Goal: Task Accomplishment & Management: Manage account settings

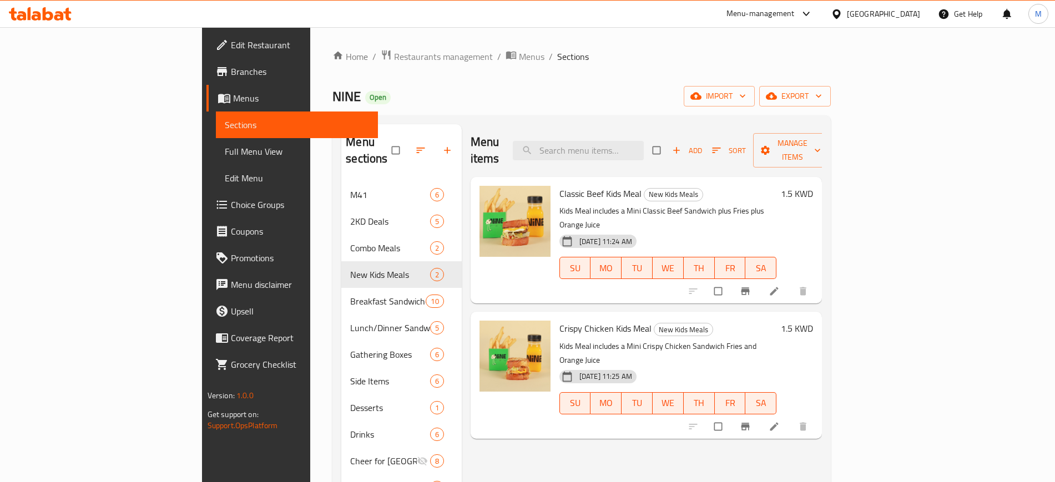
click at [31, 12] on icon at bounding box center [40, 13] width 63 height 13
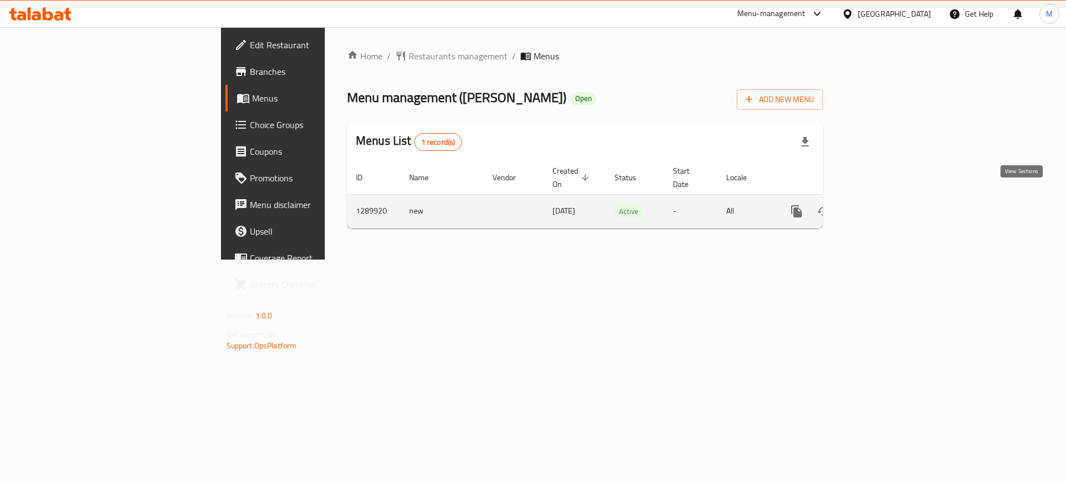
click at [881, 206] on icon "enhanced table" at bounding box center [876, 211] width 10 height 10
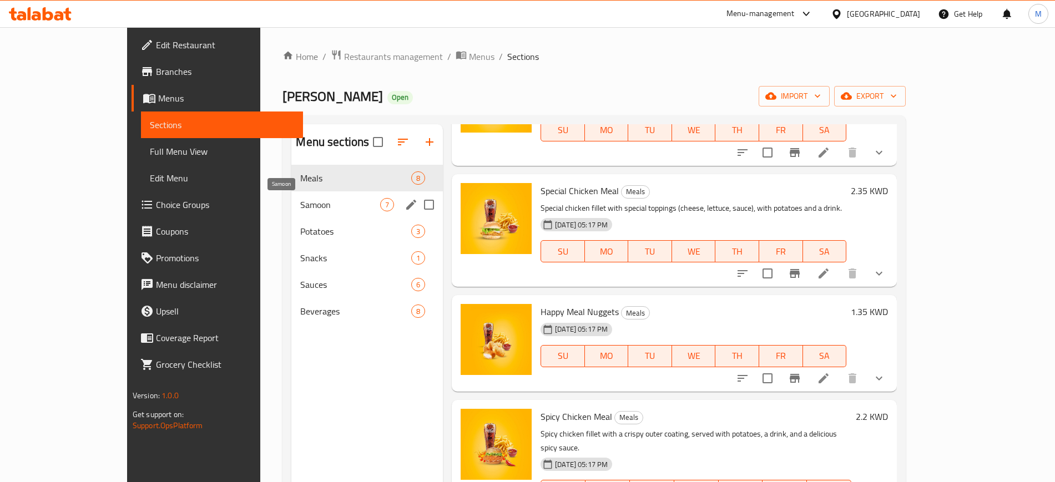
click at [316, 204] on span "Samoon" at bounding box center [340, 204] width 80 height 13
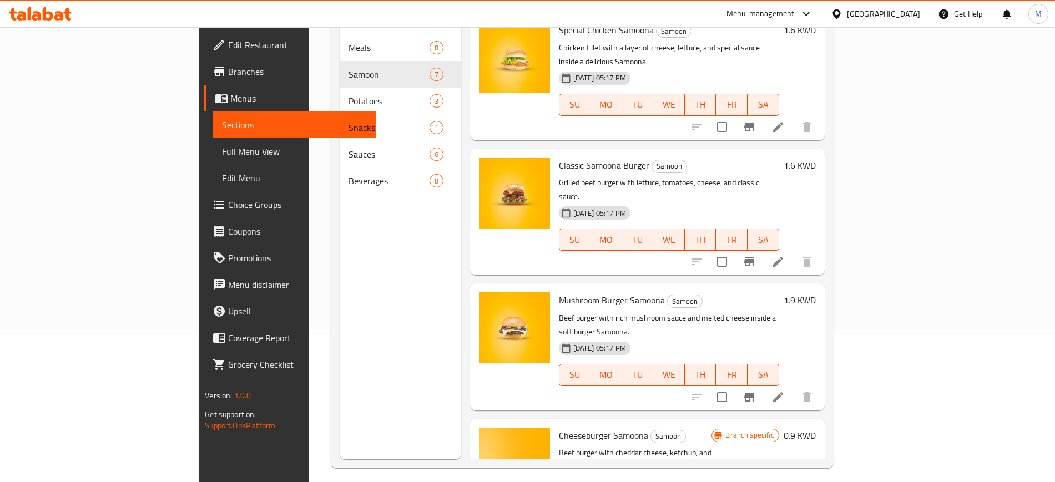
scroll to position [155, 0]
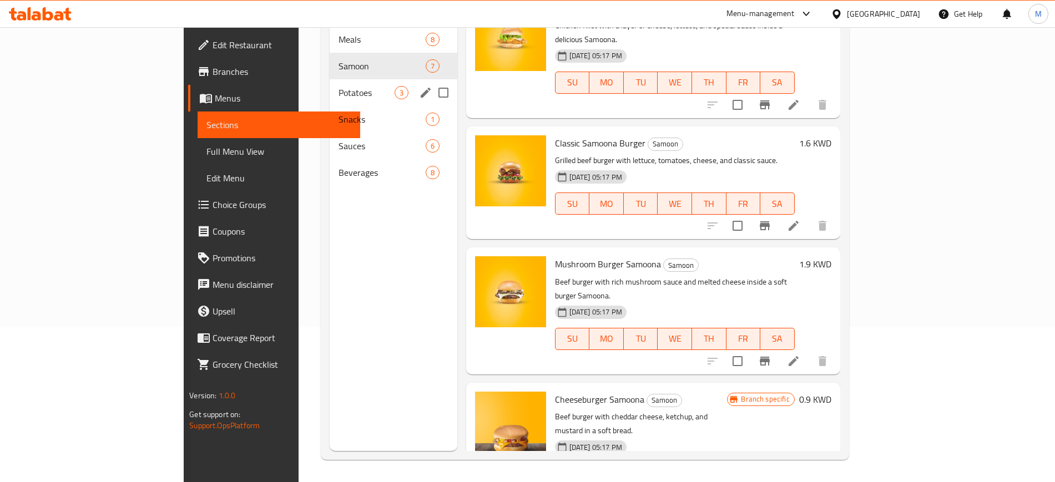
click at [339, 86] on span "Potatoes" at bounding box center [367, 92] width 56 height 13
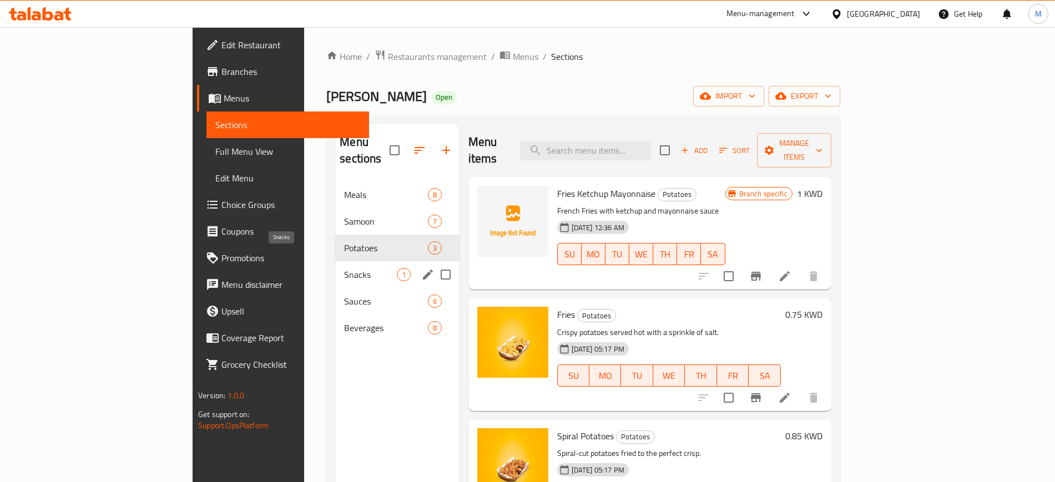
drag, startPoint x: 283, startPoint y: 251, endPoint x: 288, endPoint y: 268, distance: 17.4
click at [344, 268] on span "Snacks" at bounding box center [370, 274] width 52 height 13
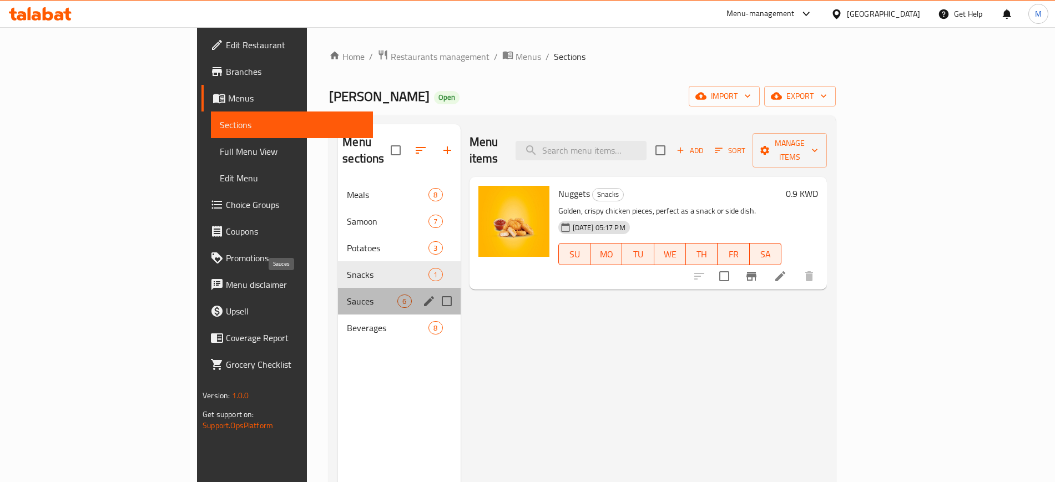
click at [347, 295] on span "Sauces" at bounding box center [372, 301] width 51 height 13
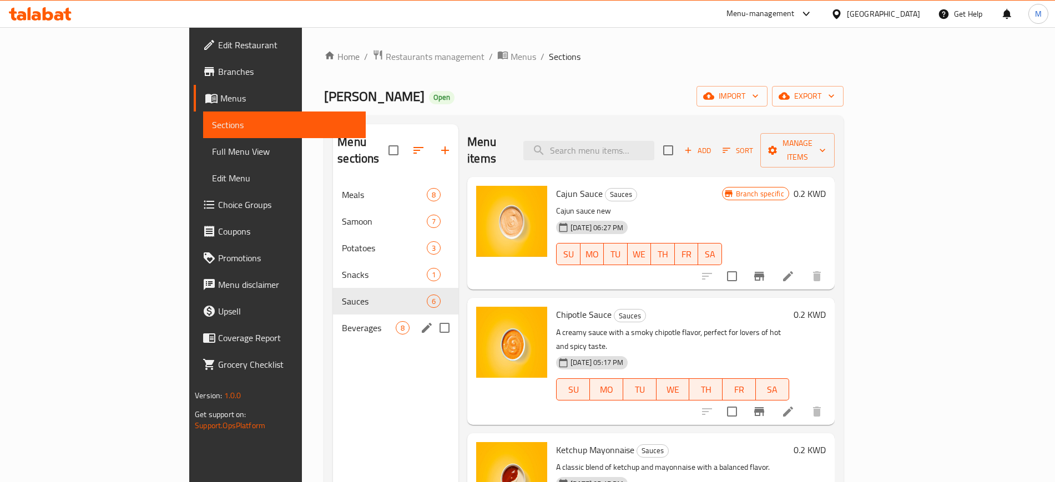
click at [333, 315] on div "Beverages 8" at bounding box center [395, 328] width 125 height 27
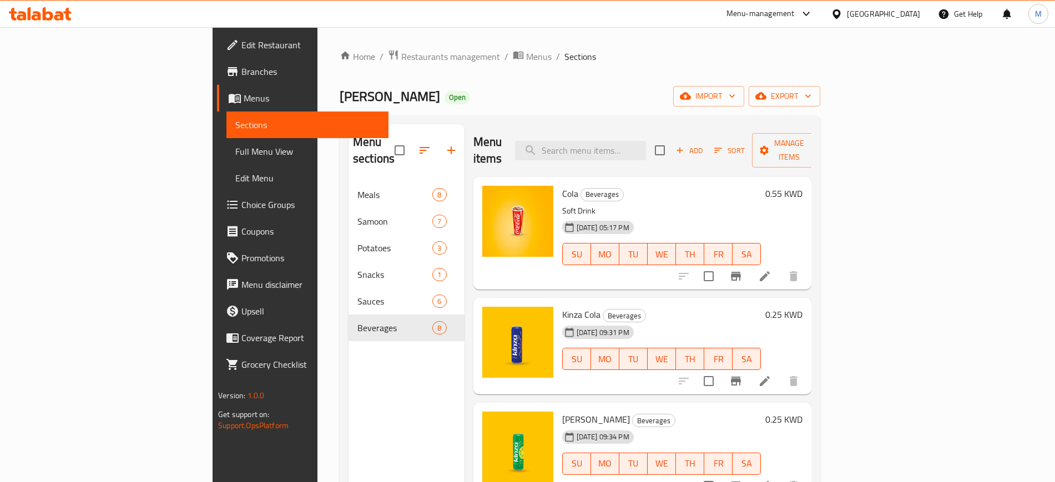
click at [348, 78] on div "Home / Restaurants management / Menus / Sections Samoon Mdwar Open import expor…" at bounding box center [580, 332] width 481 height 566
click at [241, 43] on span "Edit Restaurant" at bounding box center [310, 44] width 138 height 13
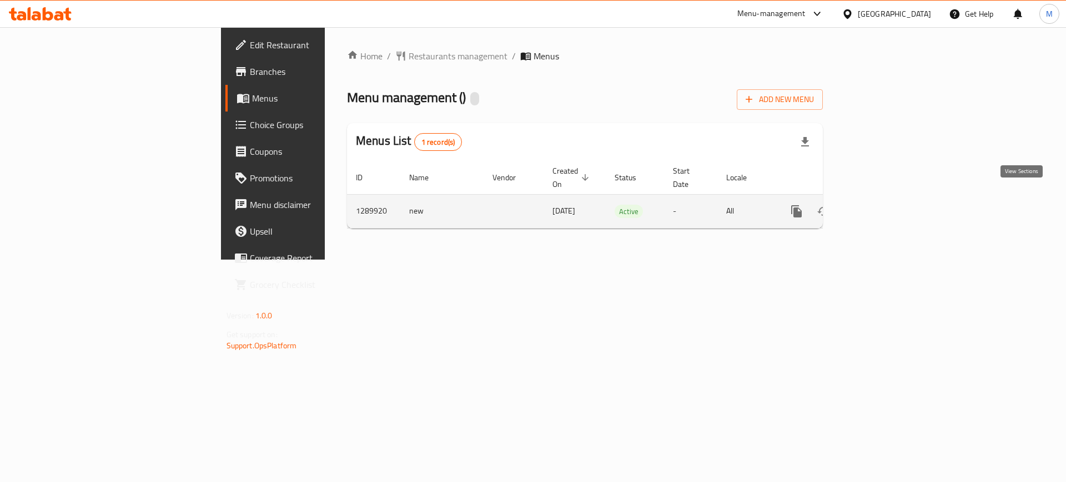
click at [883, 205] on icon "enhanced table" at bounding box center [876, 211] width 13 height 13
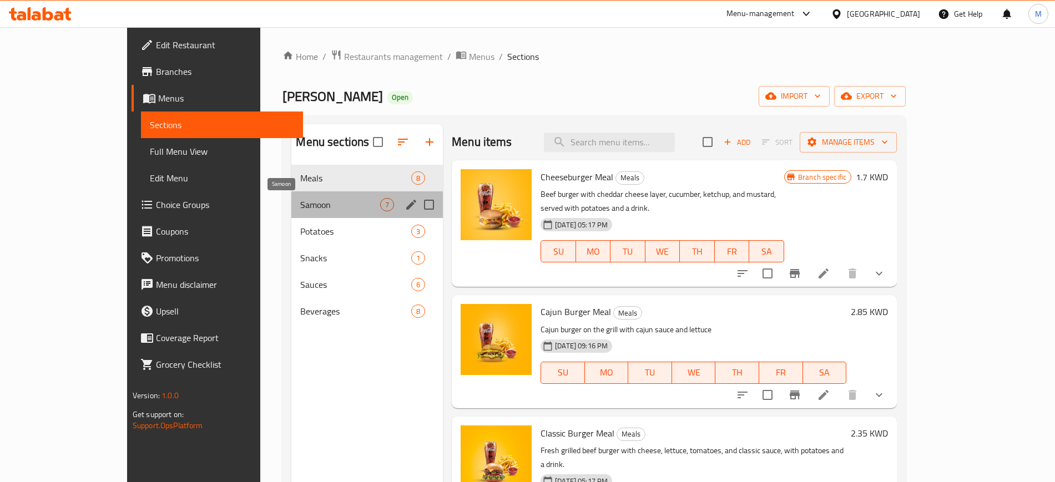
click at [300, 210] on span "Samoon" at bounding box center [340, 204] width 80 height 13
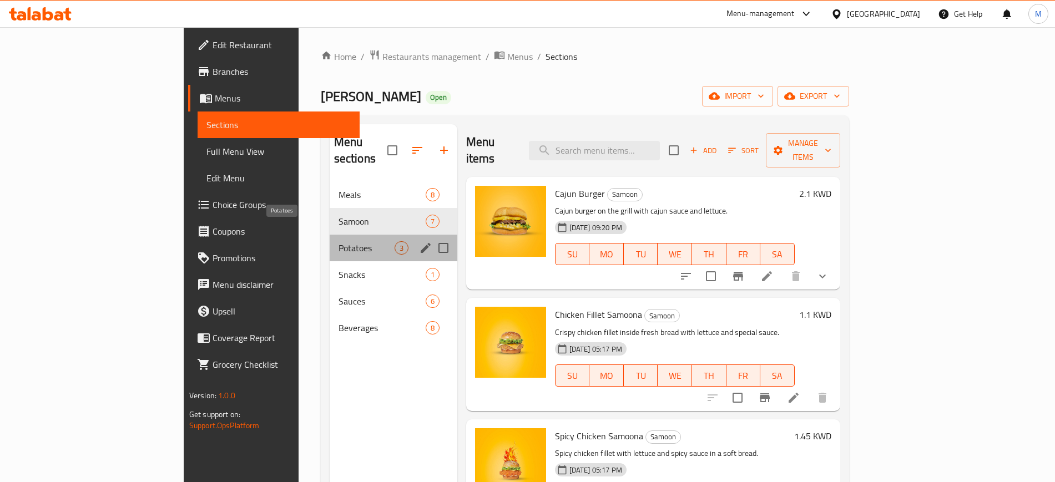
click at [339, 241] on span "Potatoes" at bounding box center [367, 247] width 56 height 13
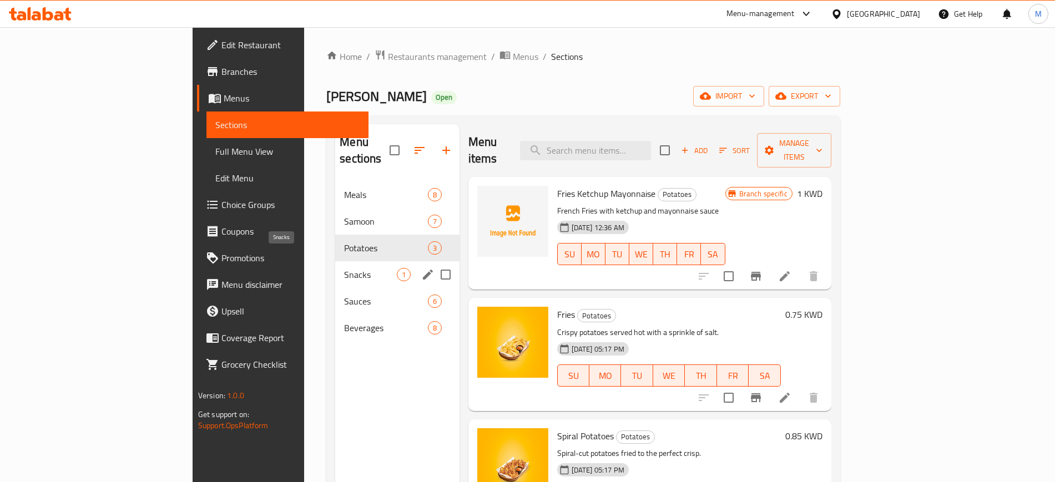
click at [344, 268] on span "Snacks" at bounding box center [370, 274] width 52 height 13
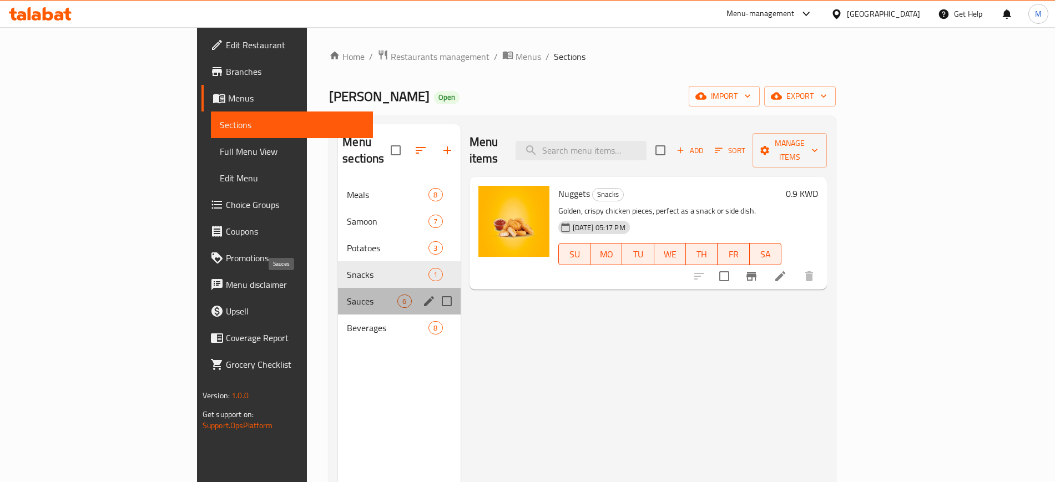
click at [347, 295] on span "Sauces" at bounding box center [372, 301] width 51 height 13
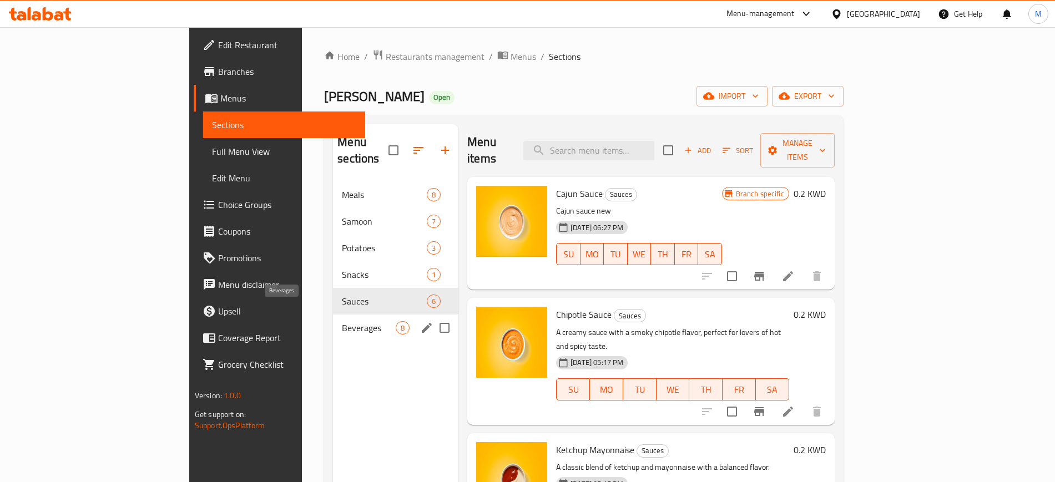
click at [342, 321] on span "Beverages" at bounding box center [369, 327] width 54 height 13
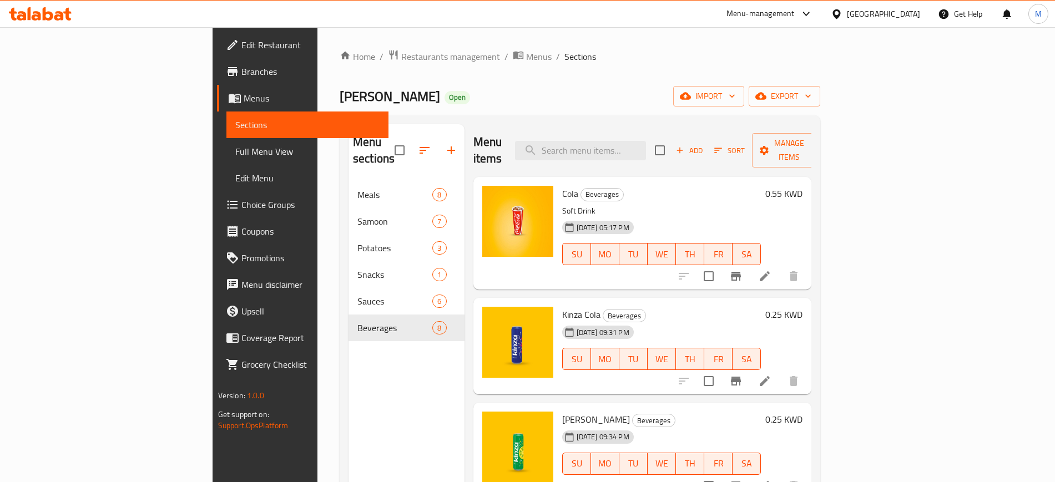
click at [340, 102] on div "Samoon Mdwar Open import export" at bounding box center [580, 96] width 481 height 21
click at [45, 8] on icon at bounding box center [48, 13] width 11 height 13
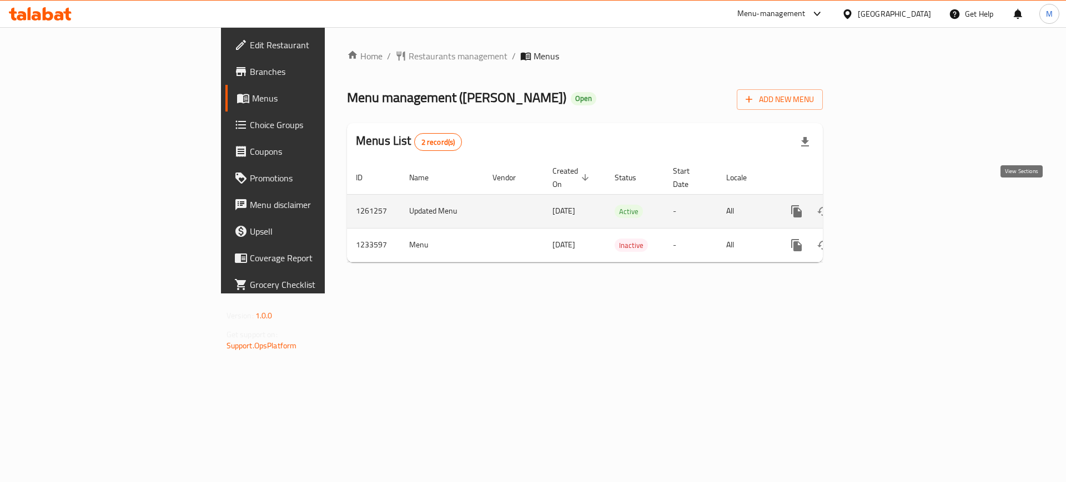
click at [883, 205] on icon "enhanced table" at bounding box center [876, 211] width 13 height 13
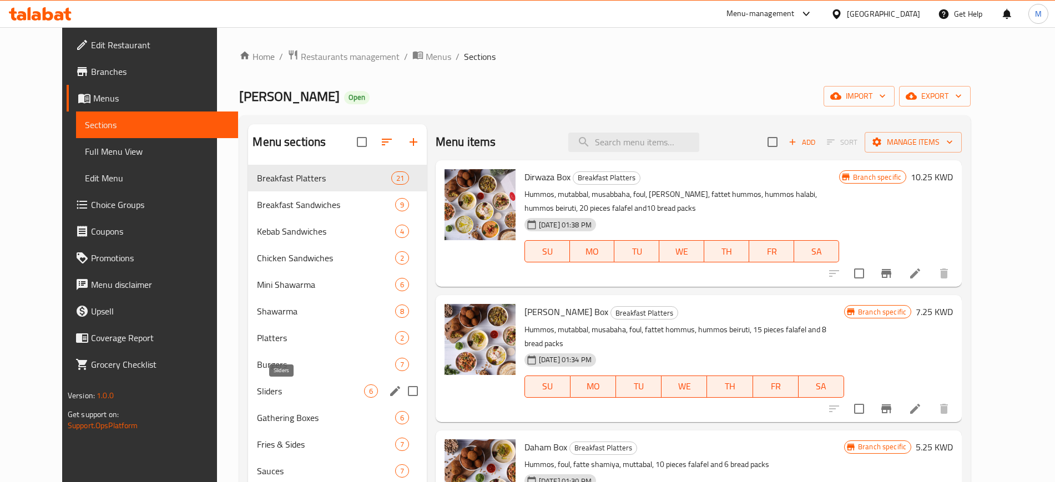
click at [263, 395] on span "Sliders" at bounding box center [310, 391] width 107 height 13
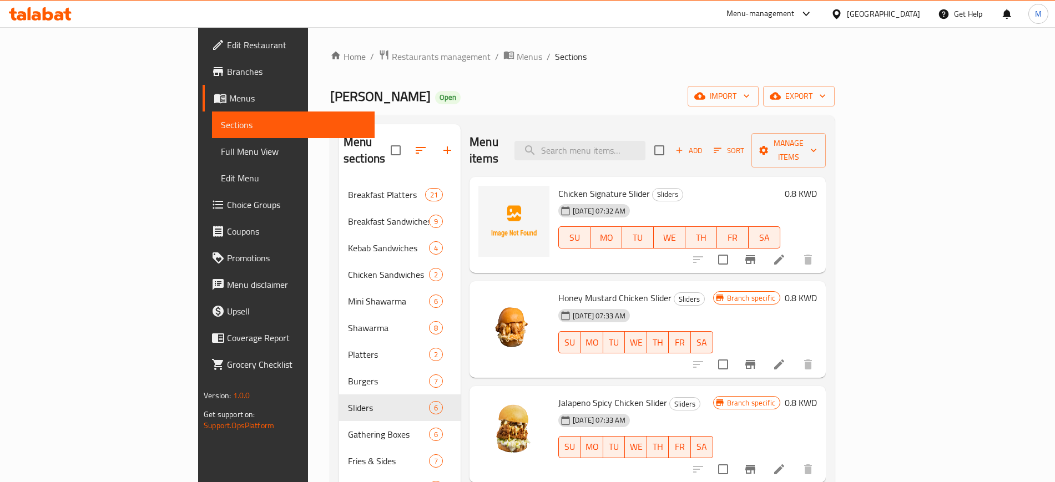
click at [666, 186] on h6 "Chicken Signature Slider Sliders" at bounding box center [669, 194] width 222 height 16
click at [488, 196] on icon "upload picture" at bounding box center [493, 201] width 11 height 10
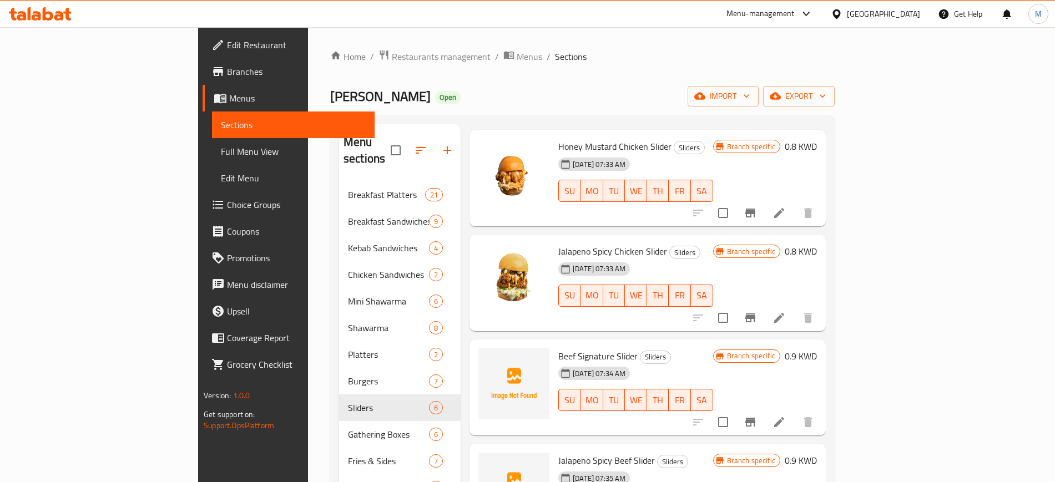
scroll to position [158, 0]
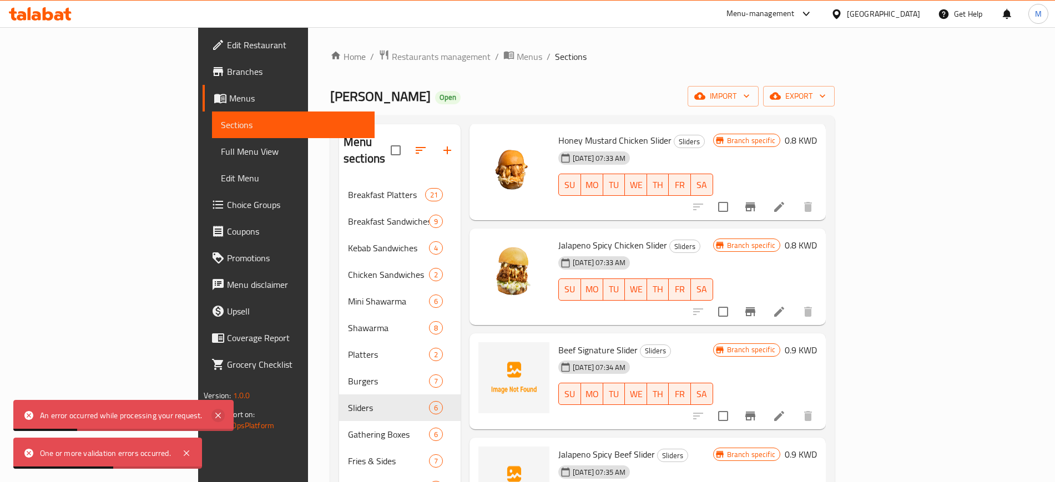
click at [218, 417] on icon at bounding box center [217, 415] width 13 height 13
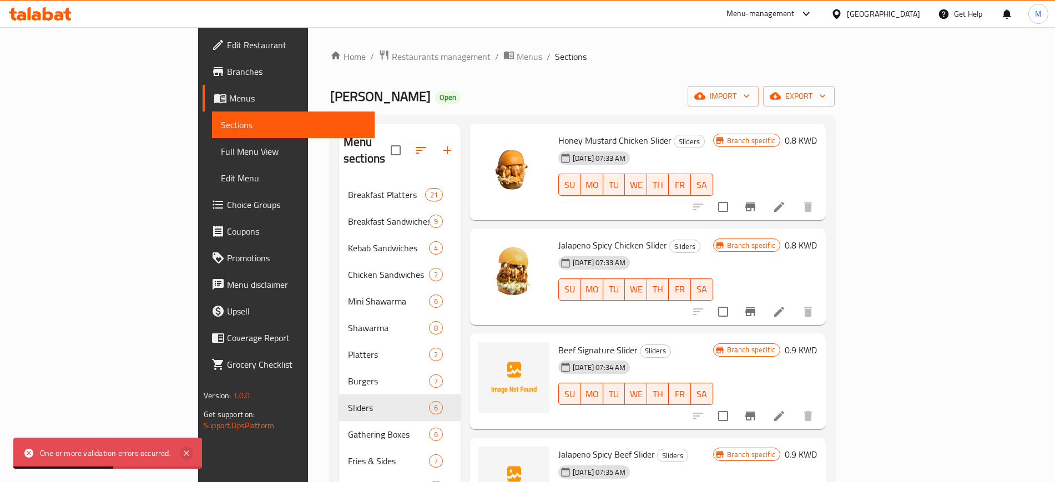
click at [186, 453] on icon at bounding box center [187, 454] width 6 height 6
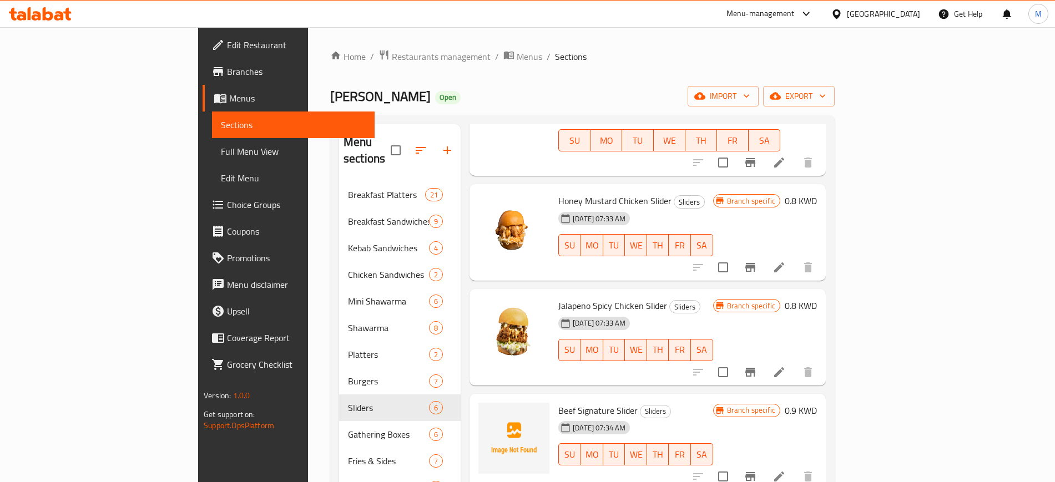
scroll to position [0, 0]
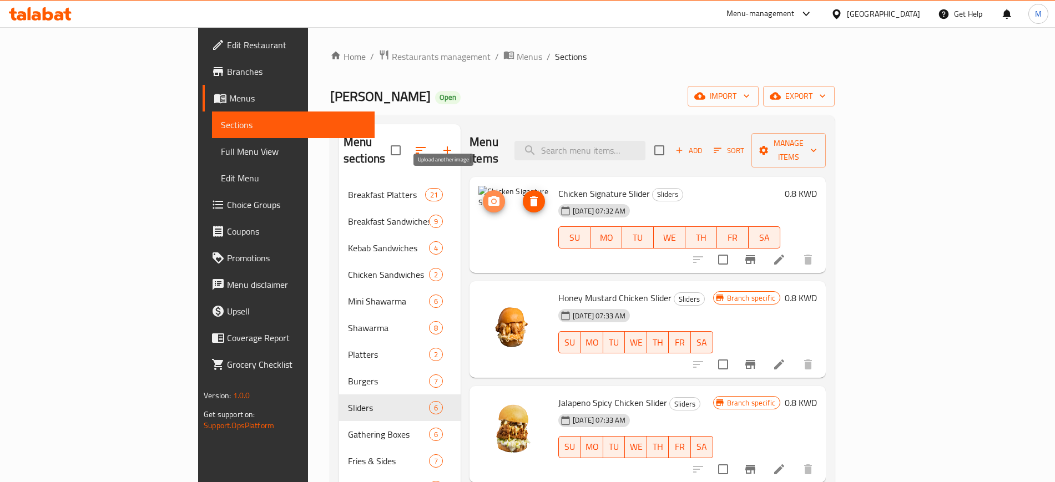
click at [487, 195] on icon "upload picture" at bounding box center [493, 201] width 13 height 13
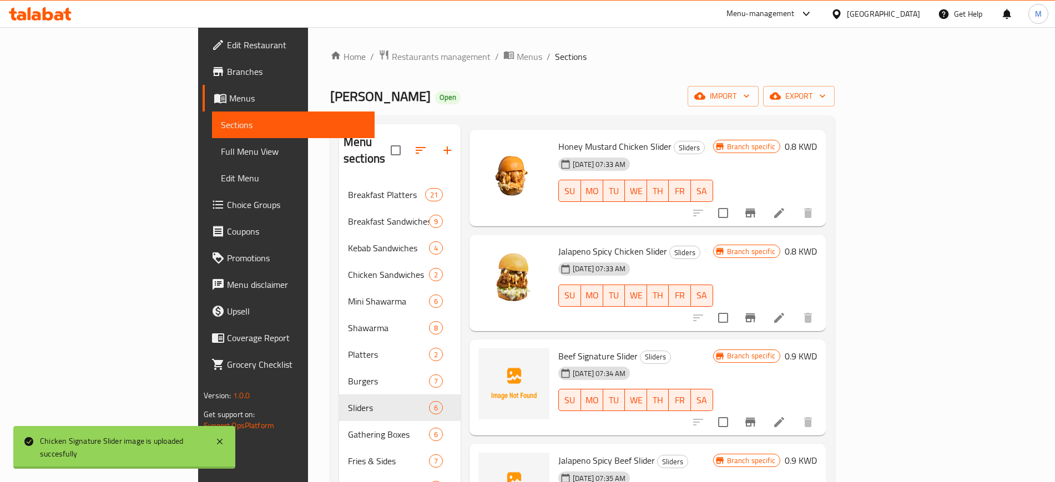
scroll to position [158, 0]
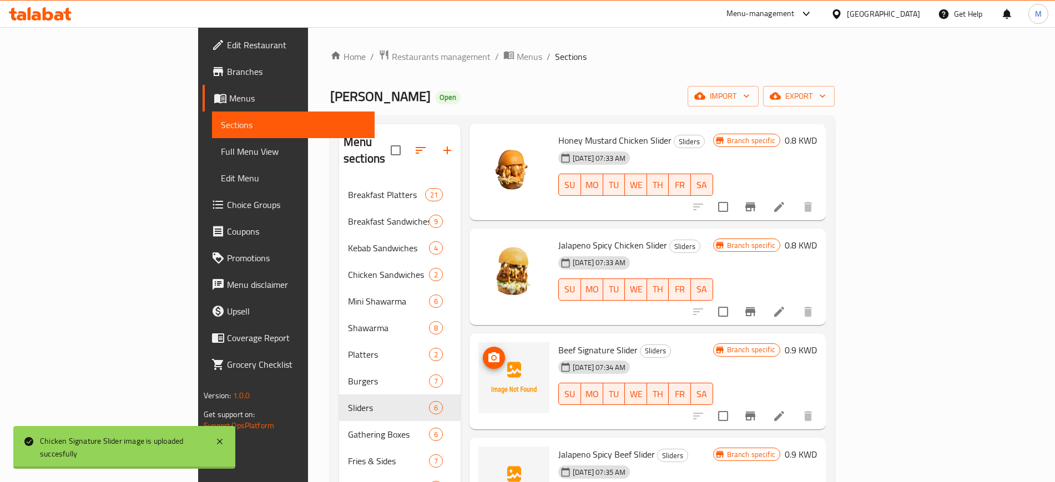
click at [483, 349] on button "upload picture" at bounding box center [494, 358] width 22 height 22
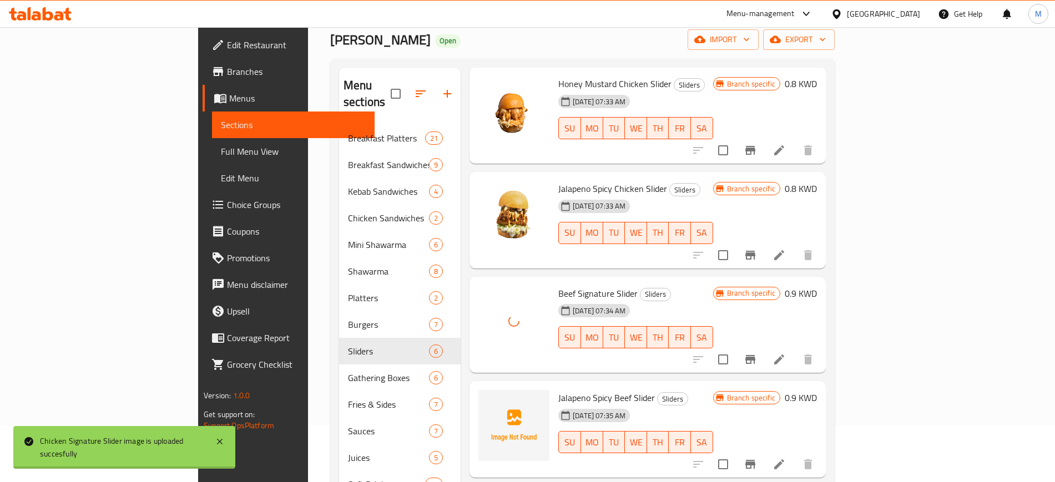
scroll to position [171, 0]
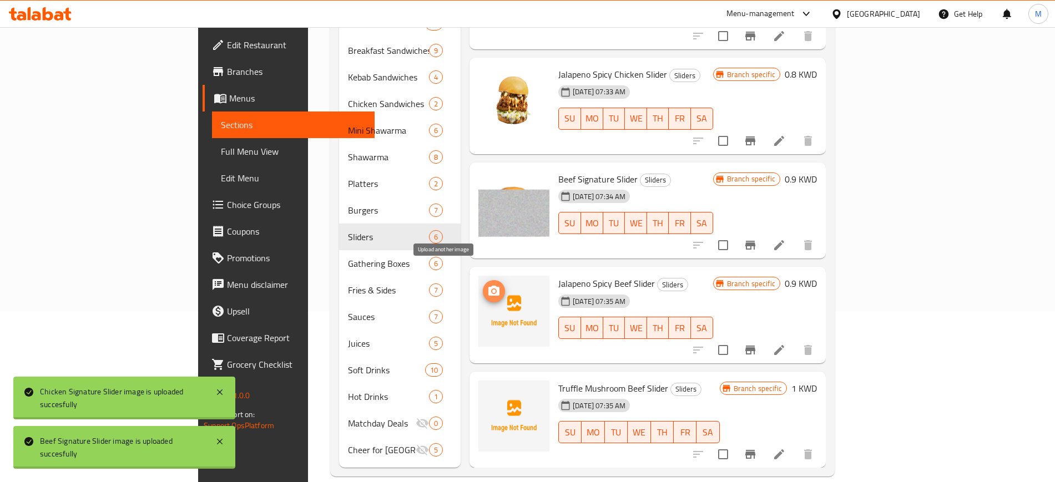
click at [487, 285] on icon "upload picture" at bounding box center [493, 291] width 13 height 13
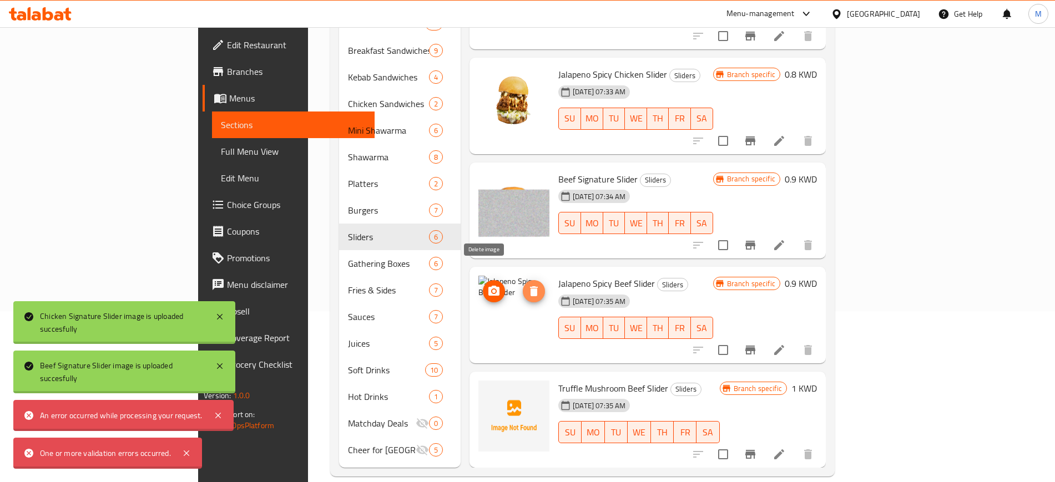
click at [530, 286] on icon "delete image" at bounding box center [534, 291] width 8 height 10
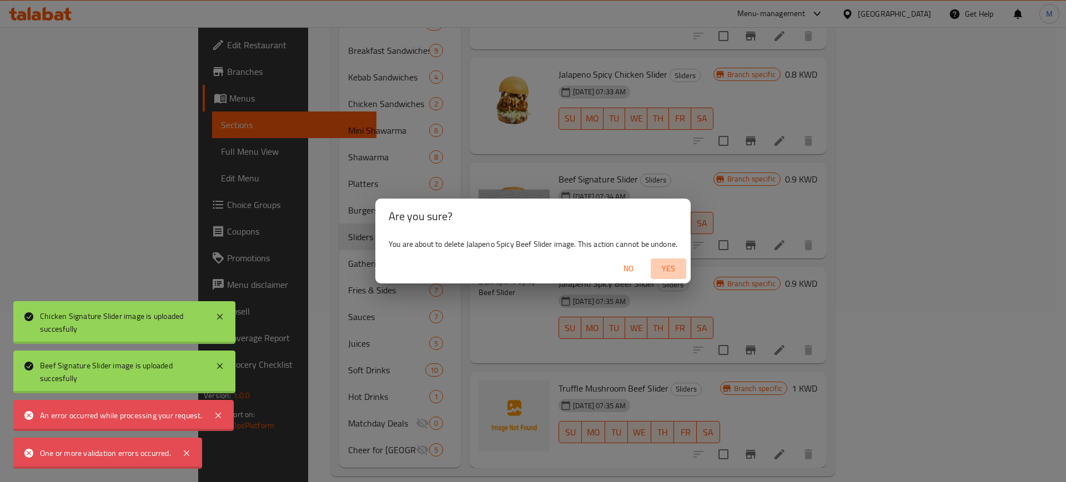
click at [670, 264] on span "Yes" at bounding box center [668, 269] width 27 height 14
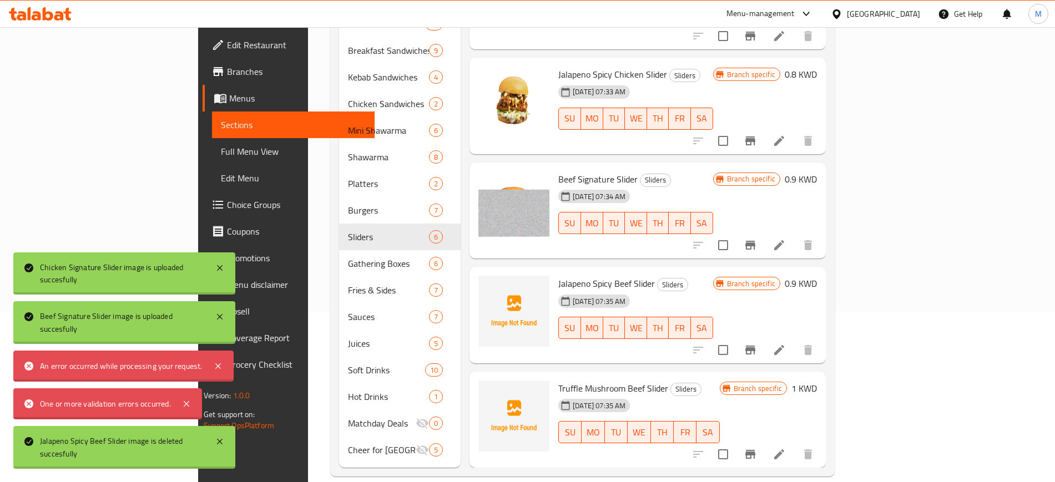
click at [478, 381] on img at bounding box center [513, 416] width 71 height 71
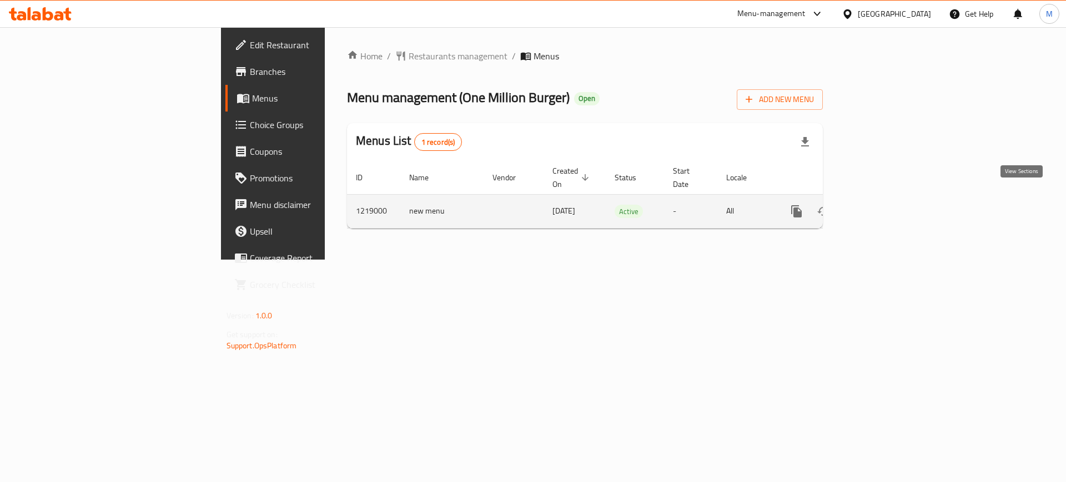
click at [890, 199] on link "enhanced table" at bounding box center [876, 211] width 27 height 27
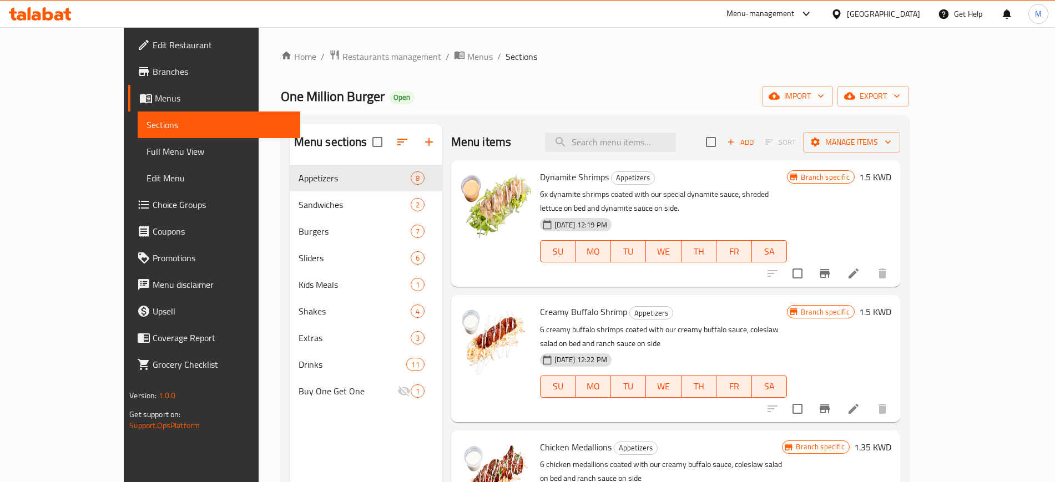
click at [557, 120] on div "Menu sections Appetizers 8 Sandwiches 2 Burgers 7 Sliders 6 Kids Meals 1 Shakes…" at bounding box center [595, 365] width 628 height 500
click at [614, 140] on input "search" at bounding box center [610, 142] width 131 height 19
click at [639, 89] on div "One Million Burger Open import export" at bounding box center [595, 96] width 628 height 21
click at [690, 105] on div "One Million Burger Open import export" at bounding box center [595, 96] width 628 height 21
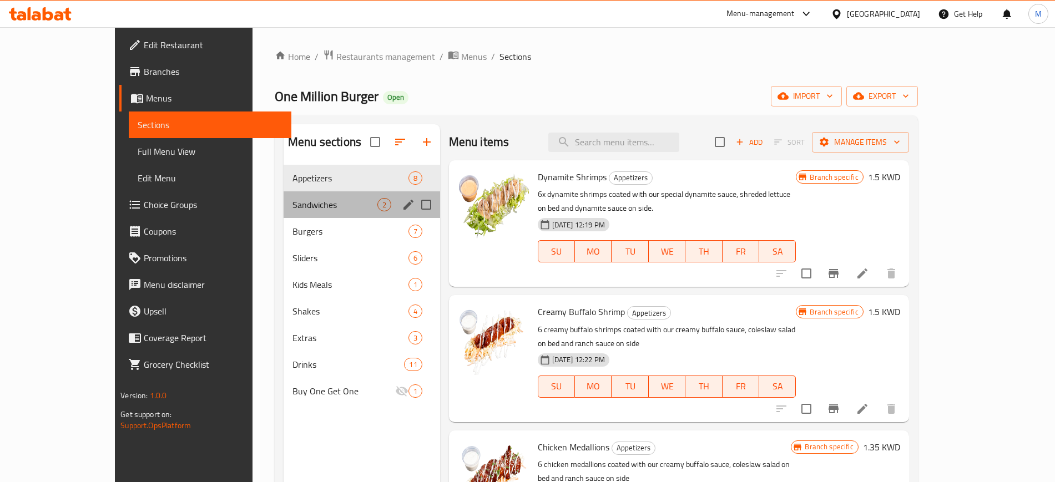
drag, startPoint x: 303, startPoint y: 208, endPoint x: 294, endPoint y: 227, distance: 21.6
click at [295, 213] on div "Sandwiches 2" at bounding box center [362, 204] width 156 height 27
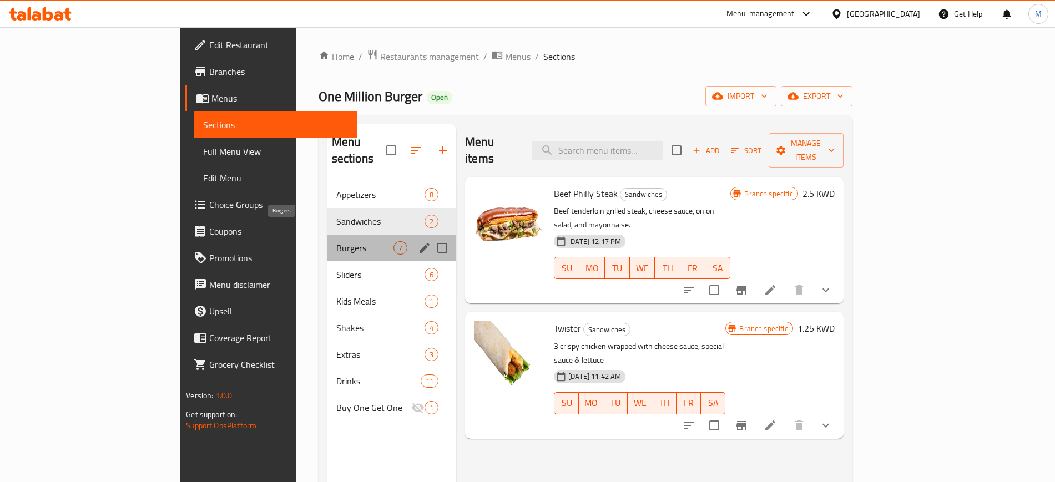
click at [336, 241] on span "Burgers" at bounding box center [364, 247] width 57 height 13
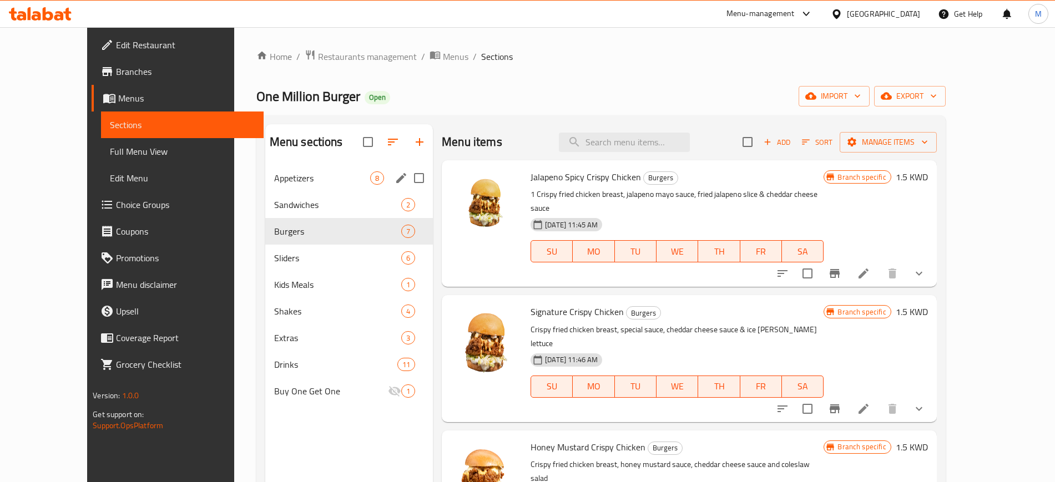
click at [337, 166] on div "Appetizers 8" at bounding box center [349, 178] width 168 height 27
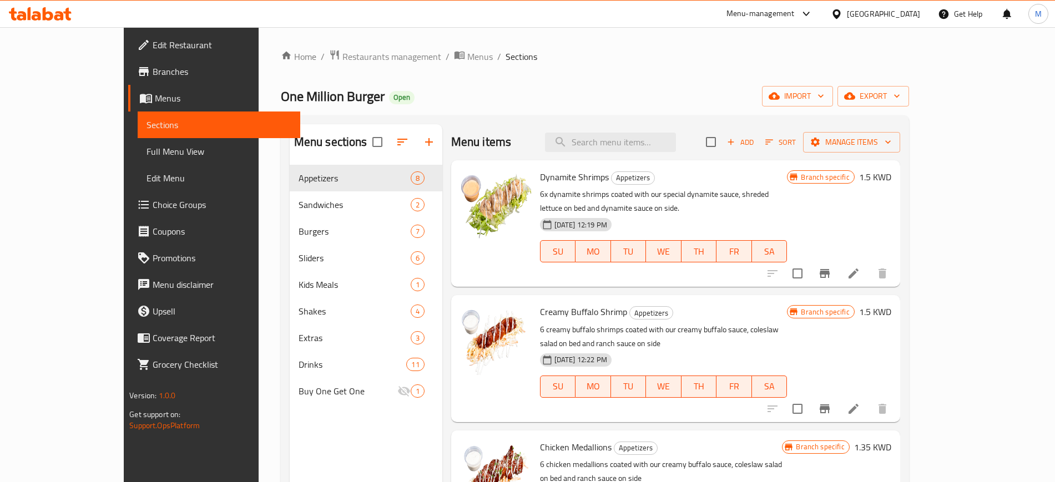
click at [517, 119] on div "Menu sections Appetizers 8 Sandwiches 2 Burgers 7 Sliders 6 Kids Meals 1 Shakes…" at bounding box center [595, 365] width 628 height 500
click at [900, 90] on span "export" at bounding box center [873, 96] width 54 height 14
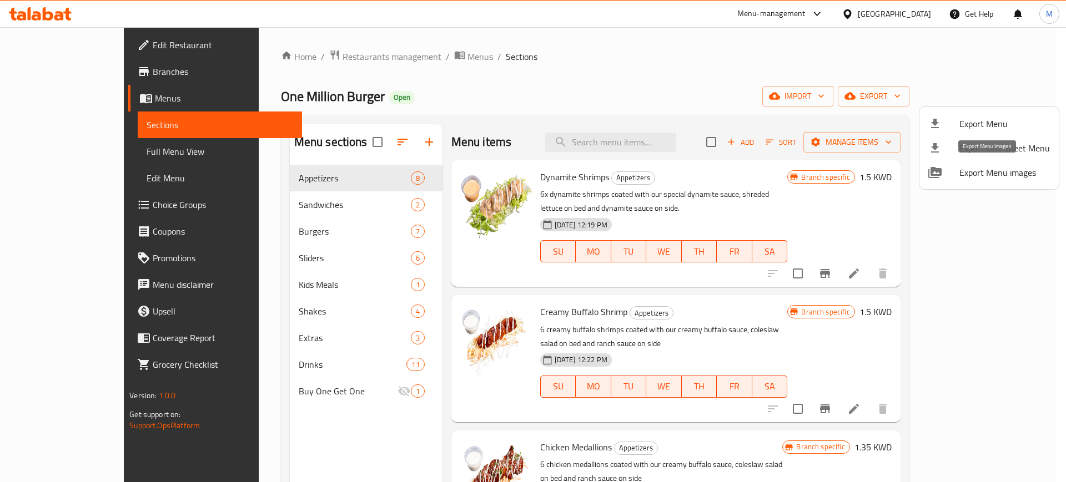
click at [966, 170] on span "Export Menu images" at bounding box center [1004, 172] width 90 height 13
click at [400, 77] on div at bounding box center [533, 241] width 1066 height 482
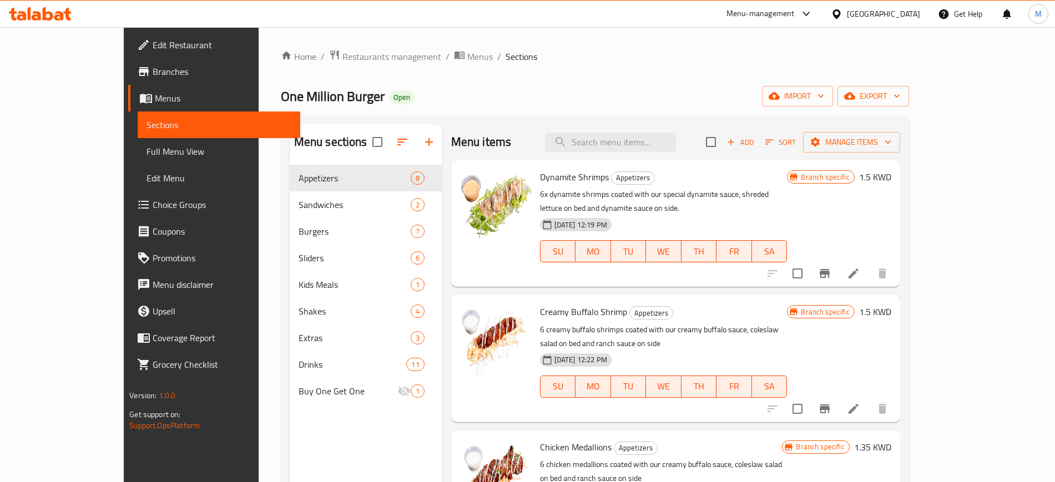
click at [37, 17] on icon at bounding box center [40, 13] width 63 height 13
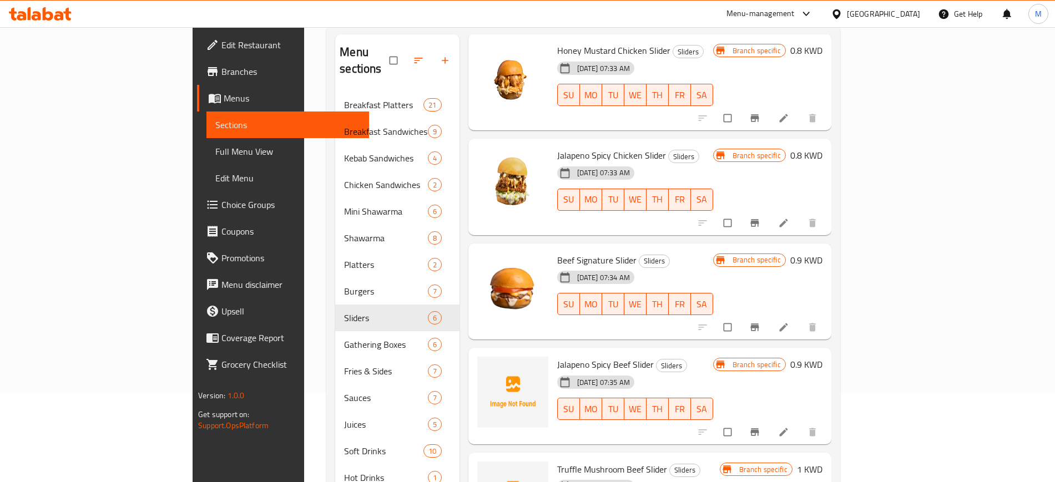
scroll to position [171, 0]
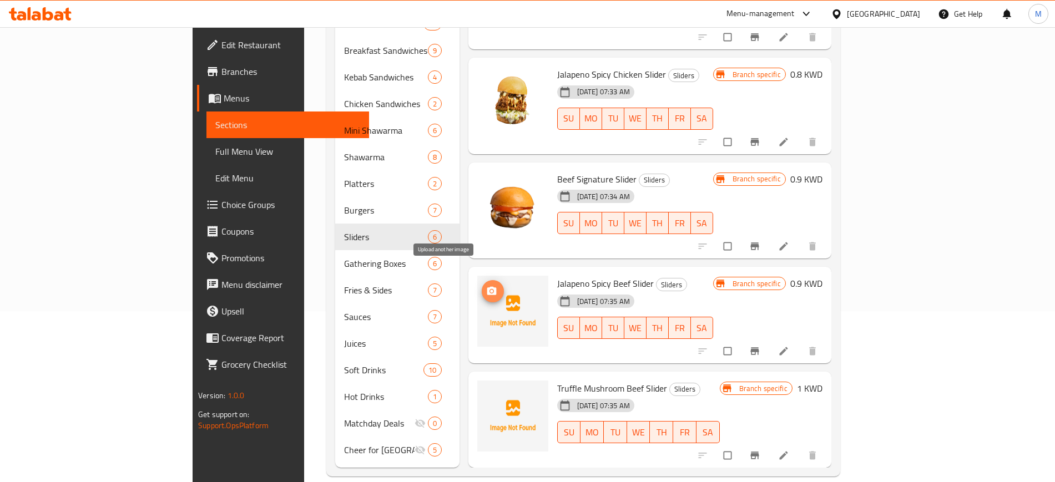
click at [482, 286] on span "upload picture" at bounding box center [493, 291] width 22 height 11
click at [482, 391] on span "upload picture" at bounding box center [493, 396] width 22 height 11
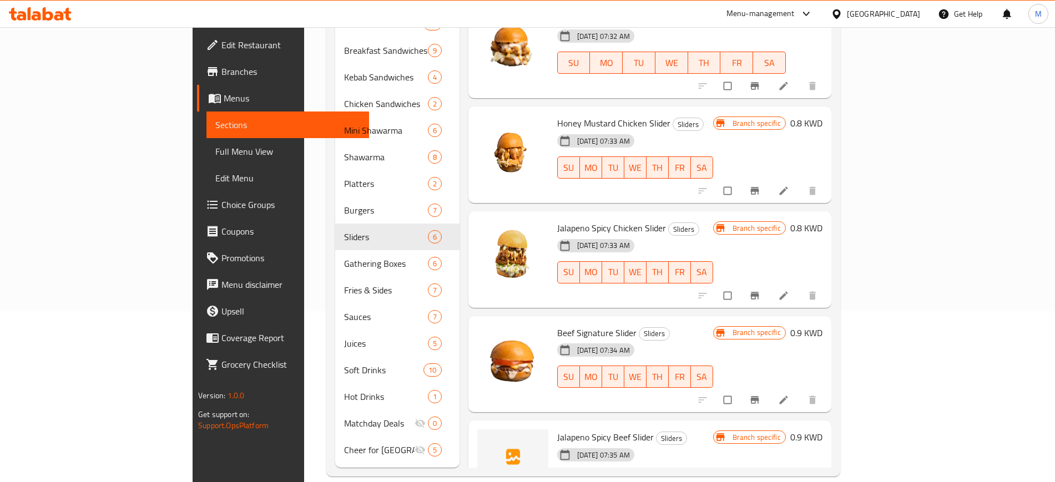
scroll to position [0, 0]
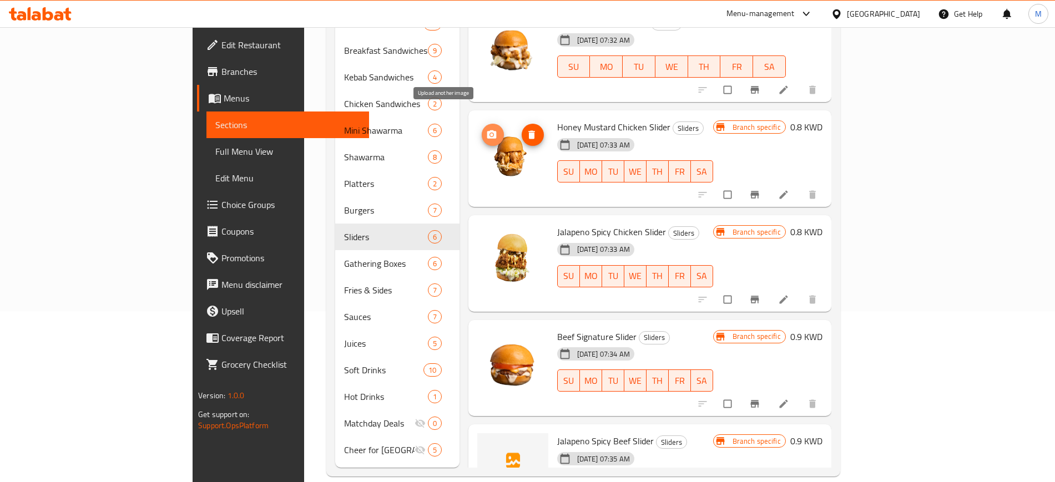
click at [482, 129] on span "upload picture" at bounding box center [493, 134] width 22 height 11
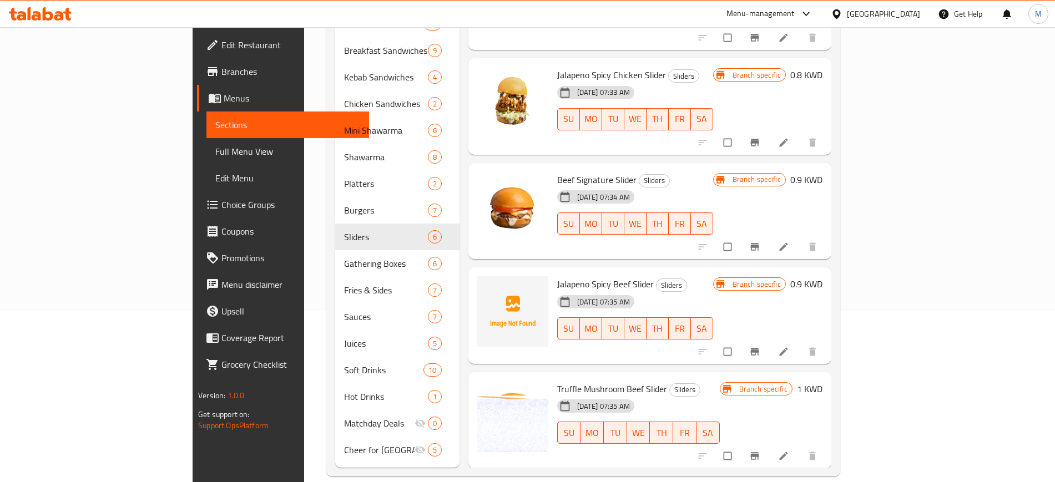
scroll to position [158, 0]
click at [487, 287] on icon "upload picture" at bounding box center [491, 291] width 9 height 8
click at [789, 346] on icon at bounding box center [783, 351] width 11 height 11
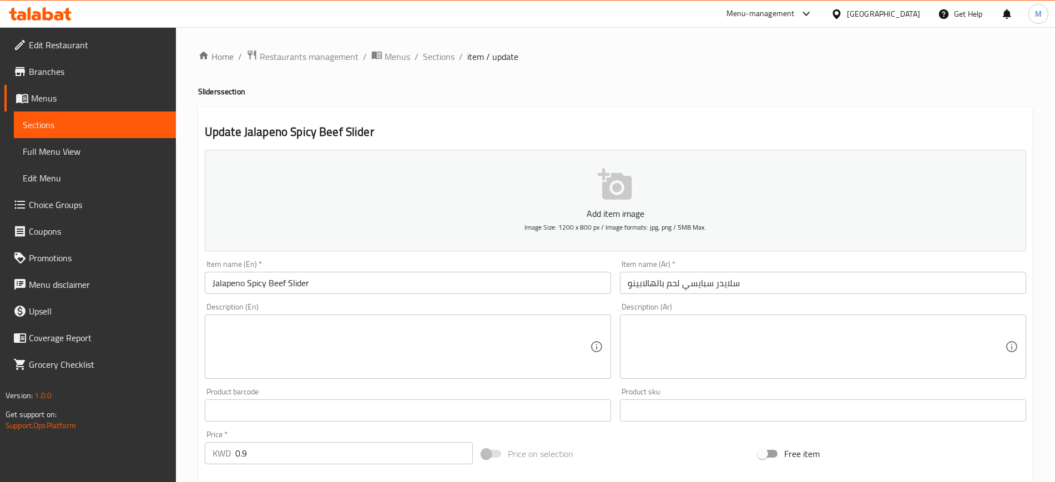
click at [295, 280] on input "Jalapeno Spicy Beef Slider" at bounding box center [408, 283] width 406 height 22
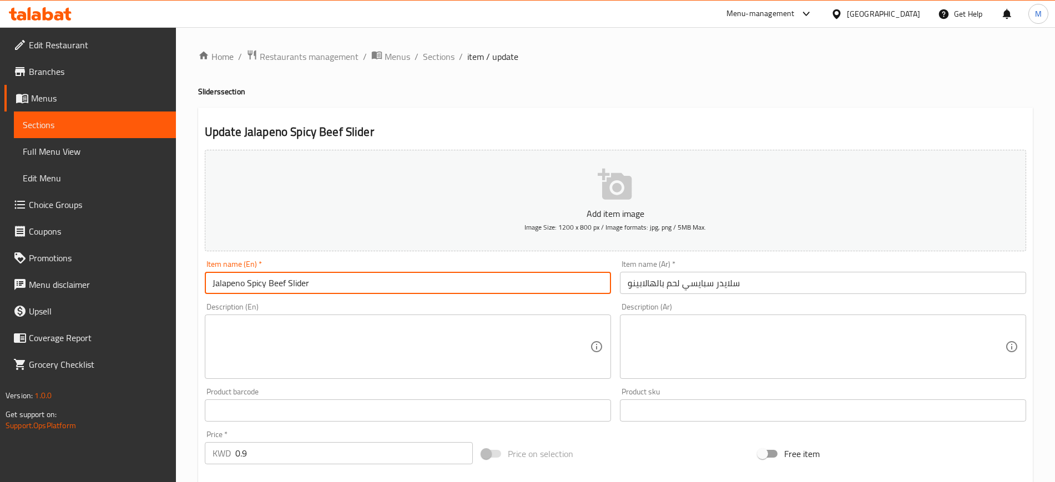
click at [360, 288] on input "Jalapeno Spicy Beef Slider" at bounding box center [408, 283] width 406 height 22
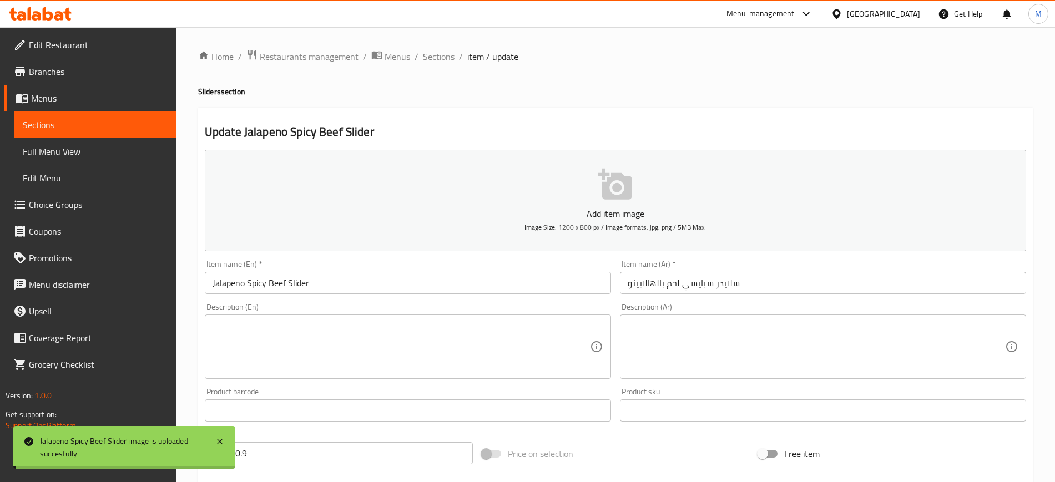
click at [344, 312] on div "Description (En) Description (En)" at bounding box center [408, 341] width 406 height 76
click at [225, 441] on icon at bounding box center [219, 441] width 13 height 13
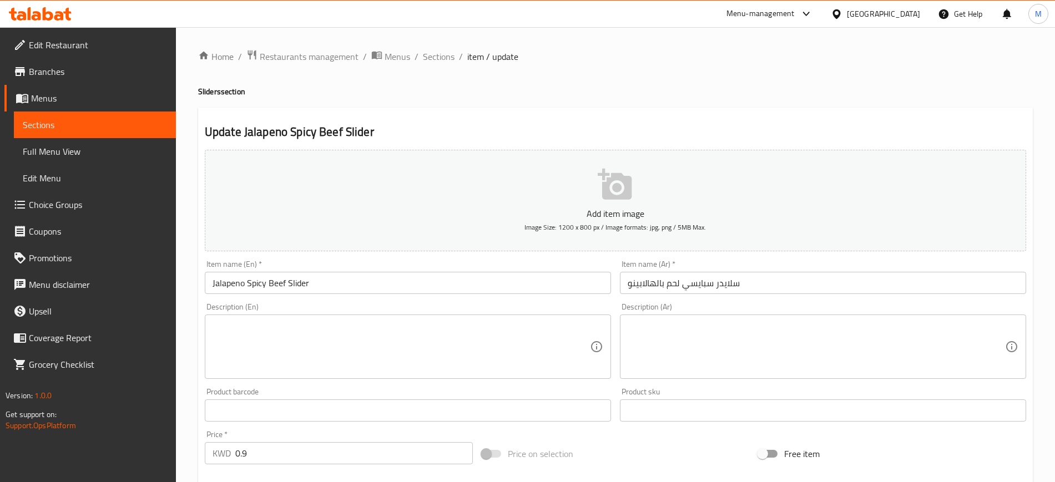
click at [356, 304] on div "Description (En) Description (En)" at bounding box center [408, 341] width 406 height 76
click at [356, 305] on div "Description (En) Description (En)" at bounding box center [408, 341] width 406 height 76
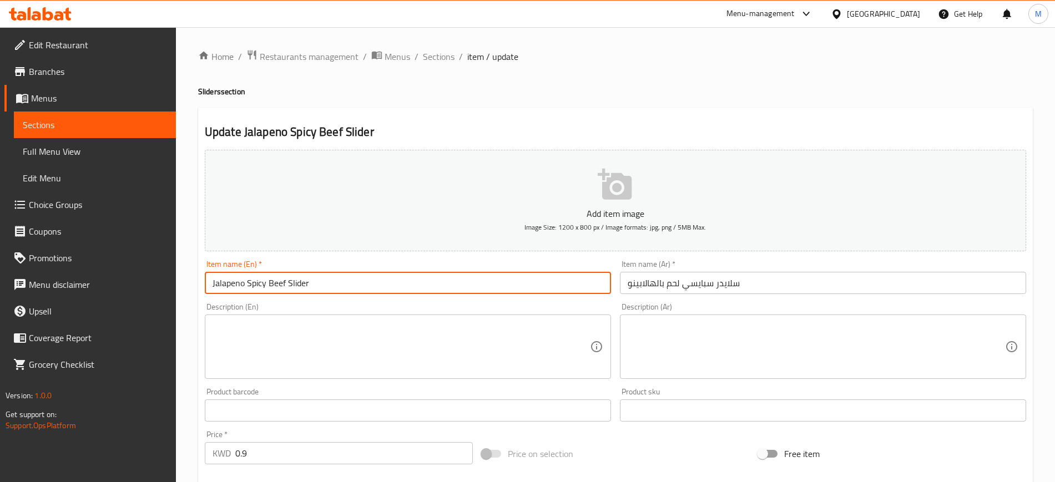
click at [280, 281] on input "Jalapeno Spicy Beef Slider" at bounding box center [408, 283] width 406 height 22
drag, startPoint x: 269, startPoint y: 286, endPoint x: 285, endPoint y: 286, distance: 16.1
click at [285, 286] on input "Jalapeno Spicy Beef Slider" at bounding box center [408, 283] width 406 height 22
type input "Jalapeno Spicy Chicken Slider"
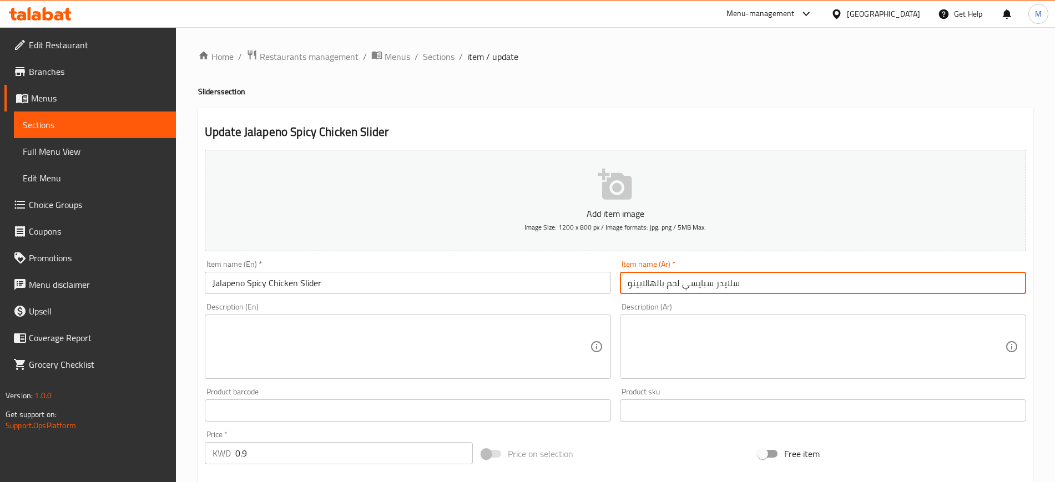
drag, startPoint x: 679, startPoint y: 280, endPoint x: 667, endPoint y: 280, distance: 12.2
click at [667, 280] on input "سلايدر سبايسي لحم بالهالابينو" at bounding box center [823, 283] width 406 height 22
type input "سلايدر سبايسي دجاج بالهالابينو"
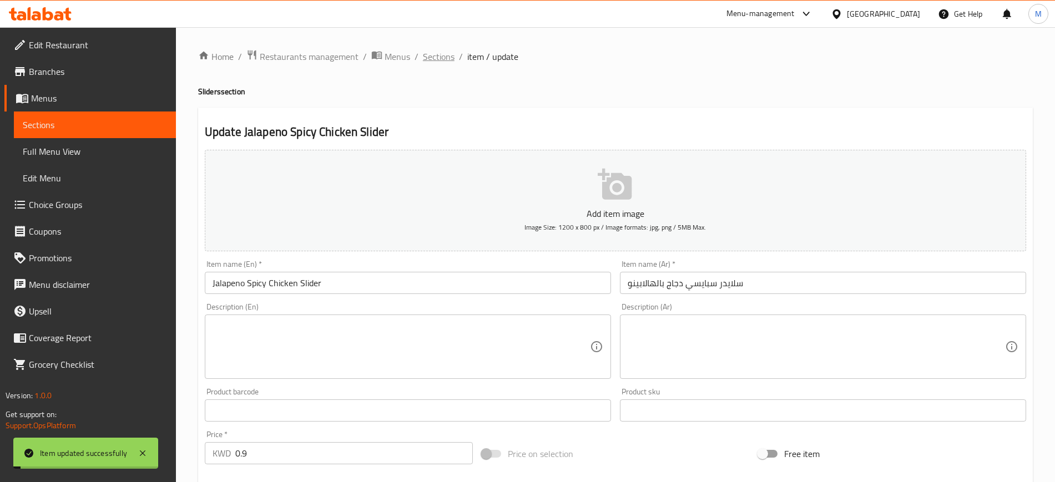
click at [439, 54] on span "Sections" at bounding box center [439, 56] width 32 height 13
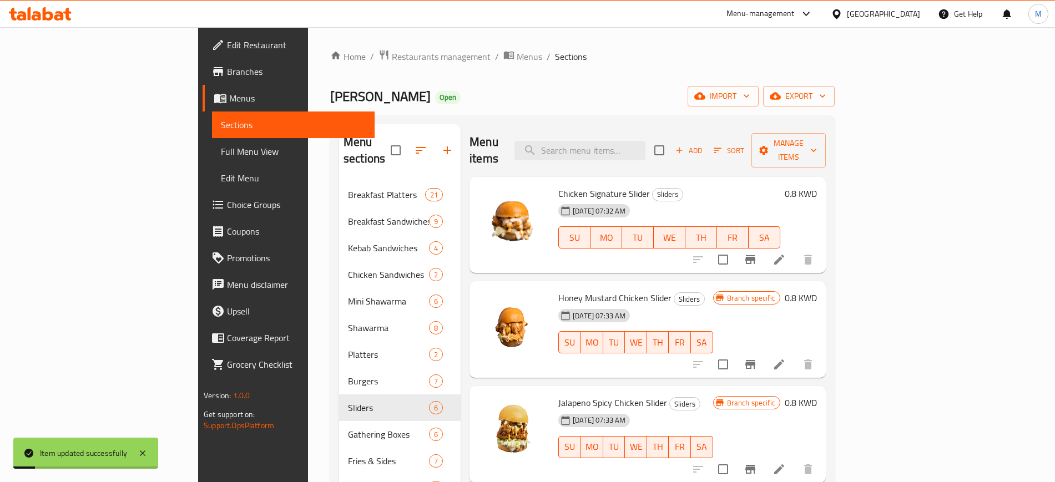
click at [704, 200] on div "17-09-2025 07:32 AM SU MO TU WE TH FR SA" at bounding box center [669, 230] width 231 height 60
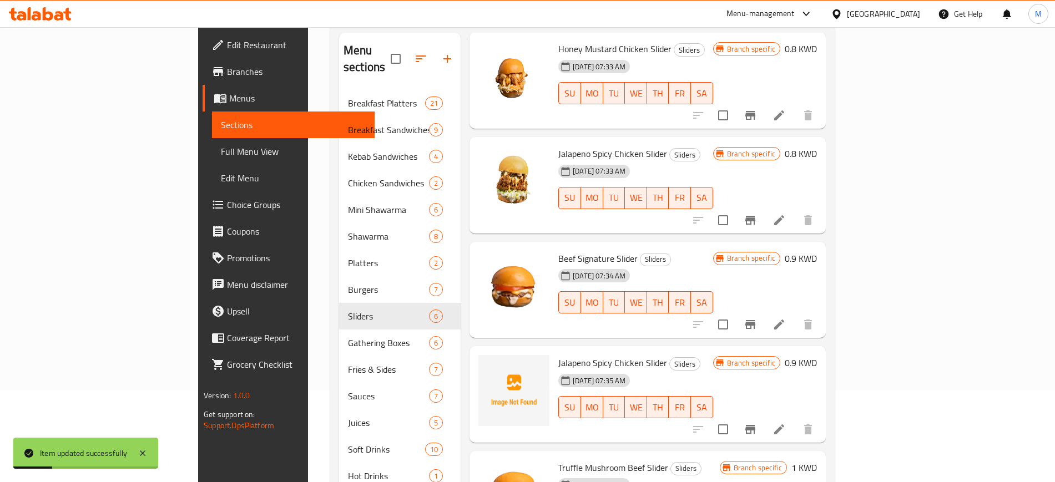
scroll to position [171, 0]
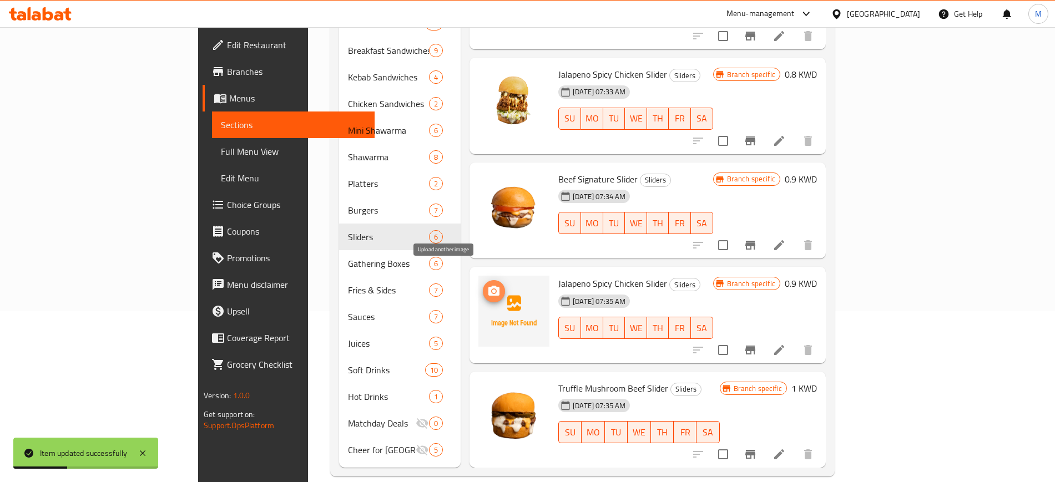
click at [487, 285] on icon "upload picture" at bounding box center [493, 291] width 13 height 13
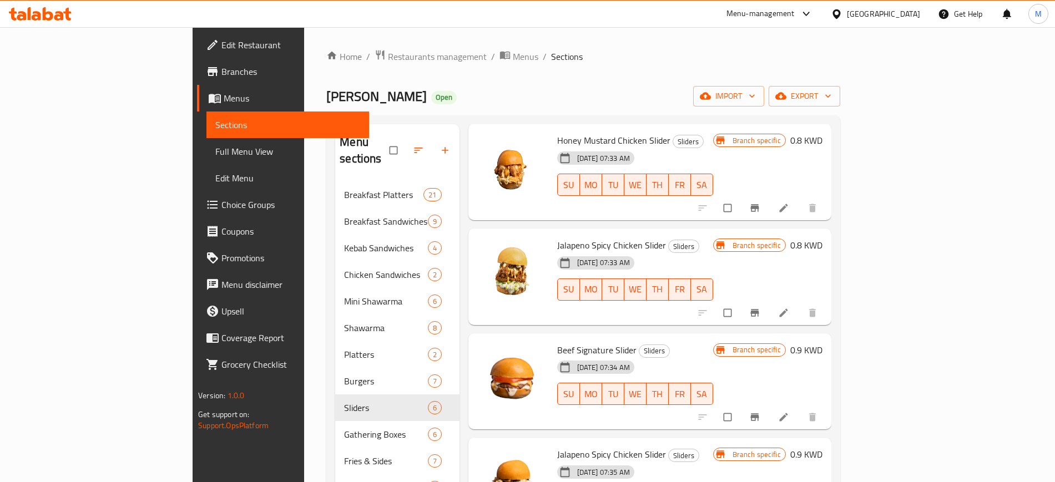
click at [51, 5] on div at bounding box center [40, 14] width 80 height 22
click at [51, 11] on icon at bounding box center [40, 13] width 63 height 13
